Goal: Information Seeking & Learning: Learn about a topic

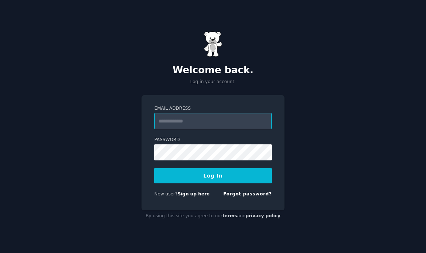
click at [200, 124] on input "Email Address" at bounding box center [213, 121] width 118 height 16
type input "**********"
click at [210, 178] on button "Log In" at bounding box center [213, 175] width 118 height 15
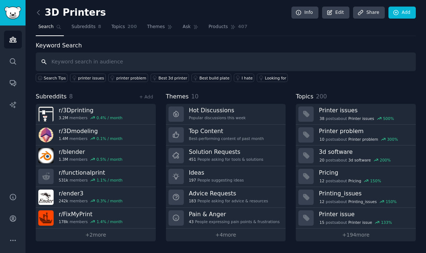
click at [111, 65] on input "text" at bounding box center [226, 62] width 380 height 19
click at [119, 24] on span "Topics" at bounding box center [118, 27] width 14 height 7
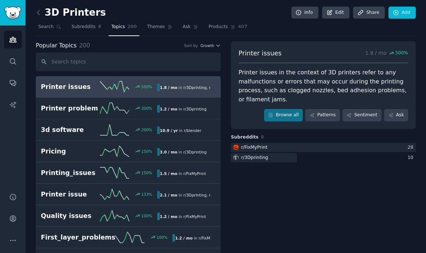
click at [93, 66] on input "text" at bounding box center [128, 62] width 185 height 19
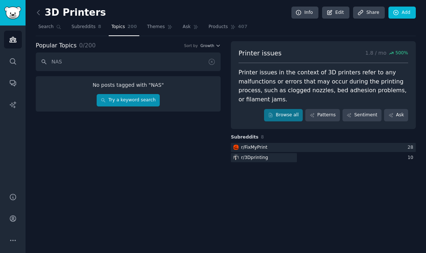
type input "NAS"
click at [134, 102] on link "Try a keyword search" at bounding box center [128, 100] width 63 height 12
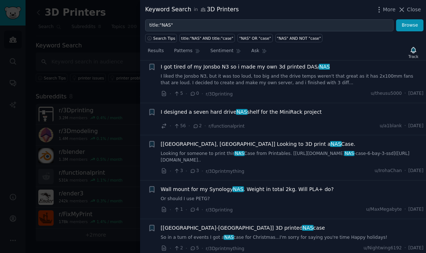
scroll to position [1027, 0]
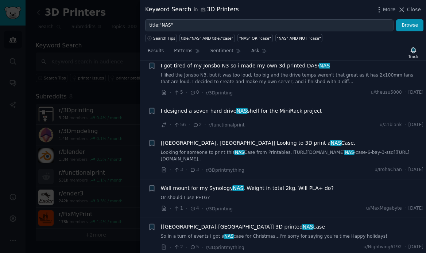
click at [87, 89] on div at bounding box center [213, 126] width 426 height 253
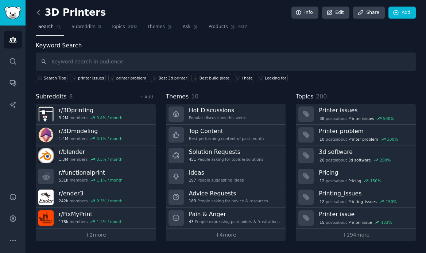
click at [40, 15] on icon at bounding box center [39, 13] width 8 height 8
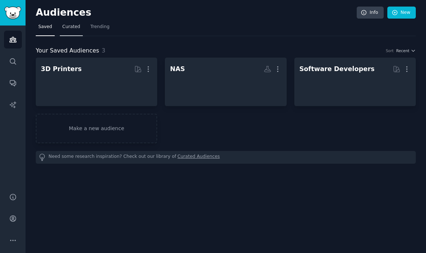
click at [73, 27] on span "Curated" at bounding box center [71, 27] width 18 height 7
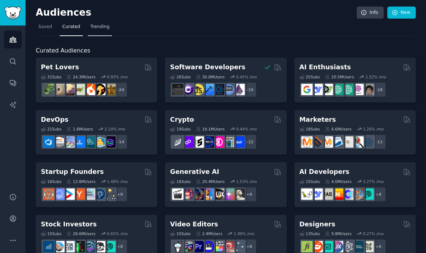
click at [103, 29] on span "Trending" at bounding box center [100, 27] width 19 height 7
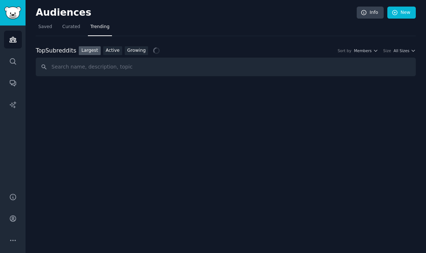
click at [86, 70] on input "text" at bounding box center [226, 67] width 380 height 19
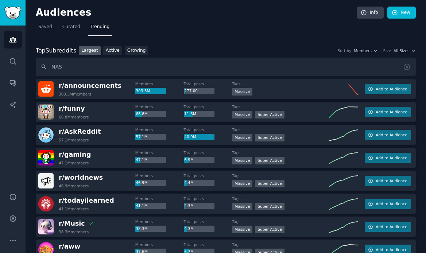
type input "NAS"
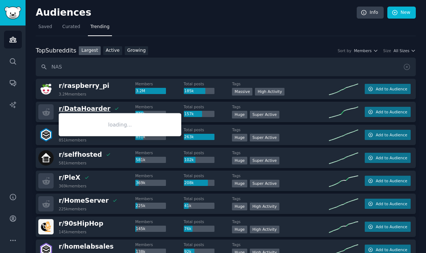
click at [73, 110] on span "r/ DataHoarder" at bounding box center [85, 108] width 52 height 7
